Goal: Find specific page/section: Find specific page/section

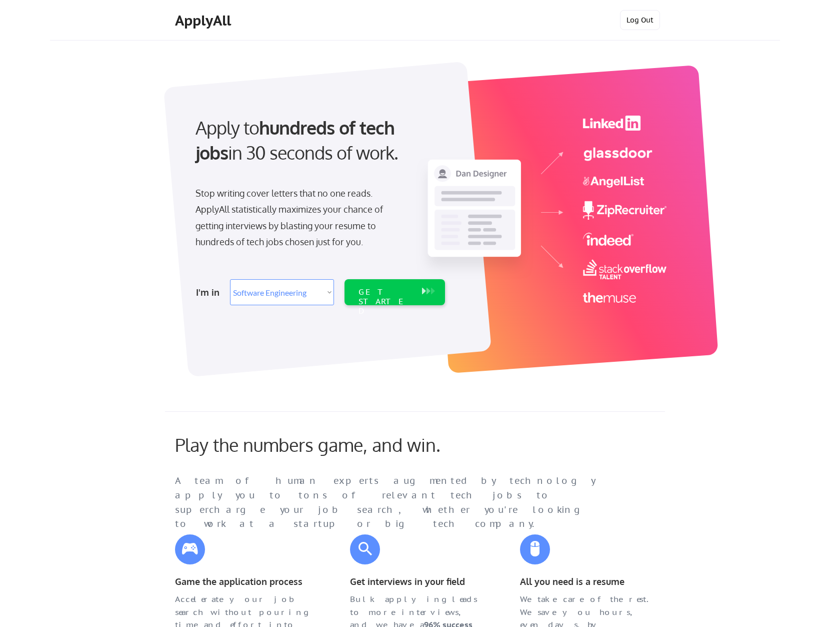
select select ""engineering""
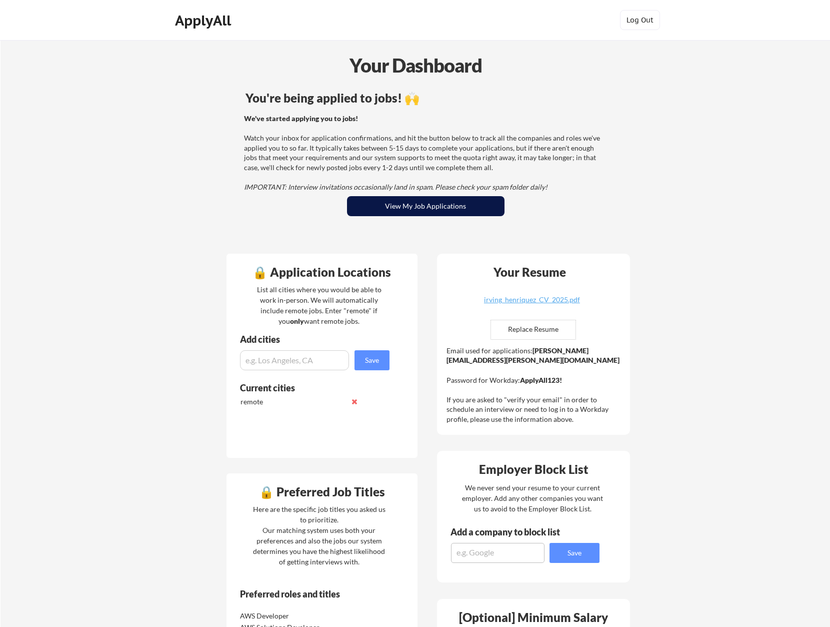
click at [474, 203] on button "View My Job Applications" at bounding box center [426, 206] width 158 height 20
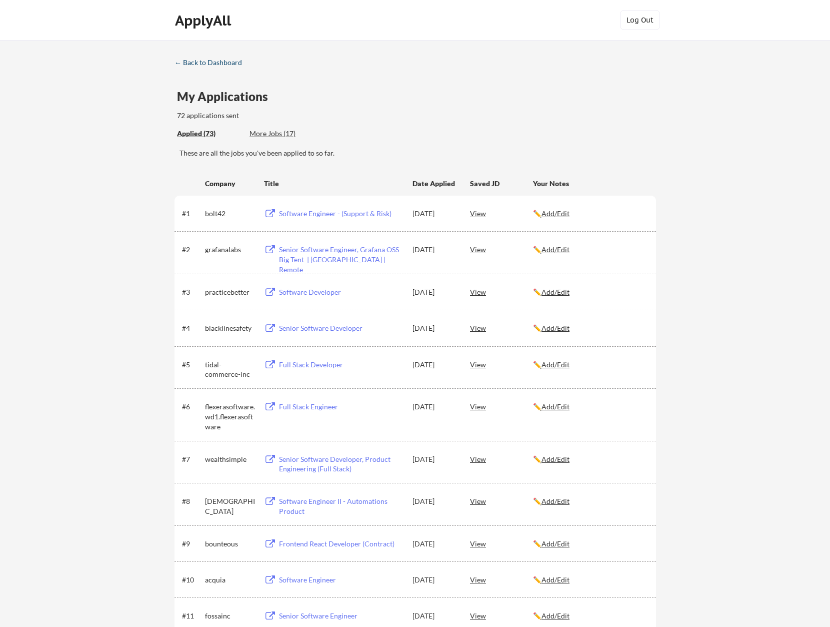
click at [234, 59] on div "← Back to Dashboard" at bounding box center [212, 62] width 75 height 7
